Goal: Task Accomplishment & Management: Use online tool/utility

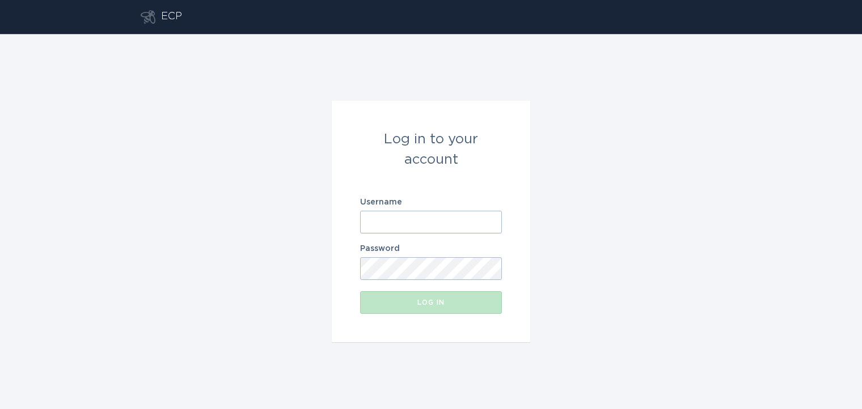
click at [391, 222] on input "Username" at bounding box center [431, 222] width 142 height 23
type input "[EMAIL_ADDRESS][DOMAIN_NAME]"
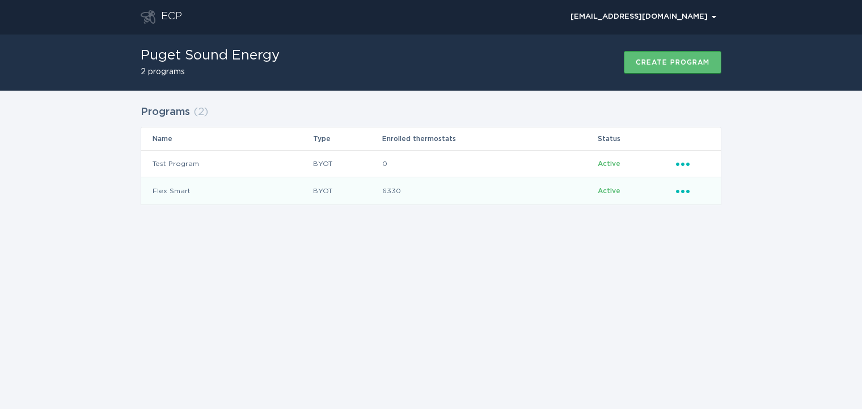
click at [685, 190] on icon "Ellipsis" at bounding box center [684, 190] width 16 height 10
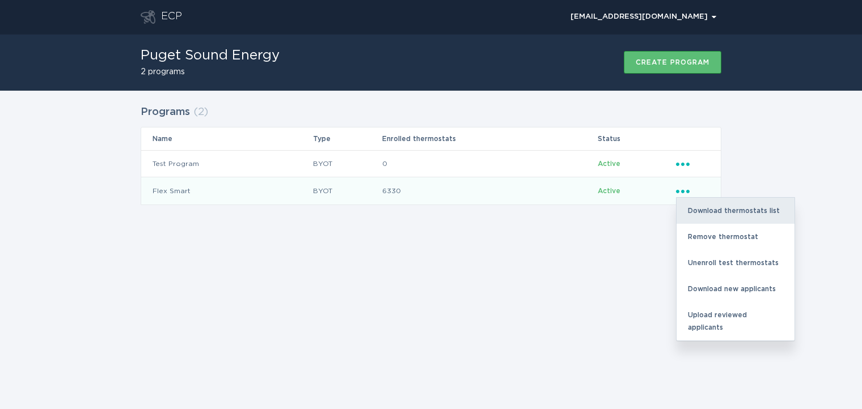
click at [698, 208] on div "Download thermostats list" at bounding box center [735, 211] width 118 height 26
